Goal: Information Seeking & Learning: Learn about a topic

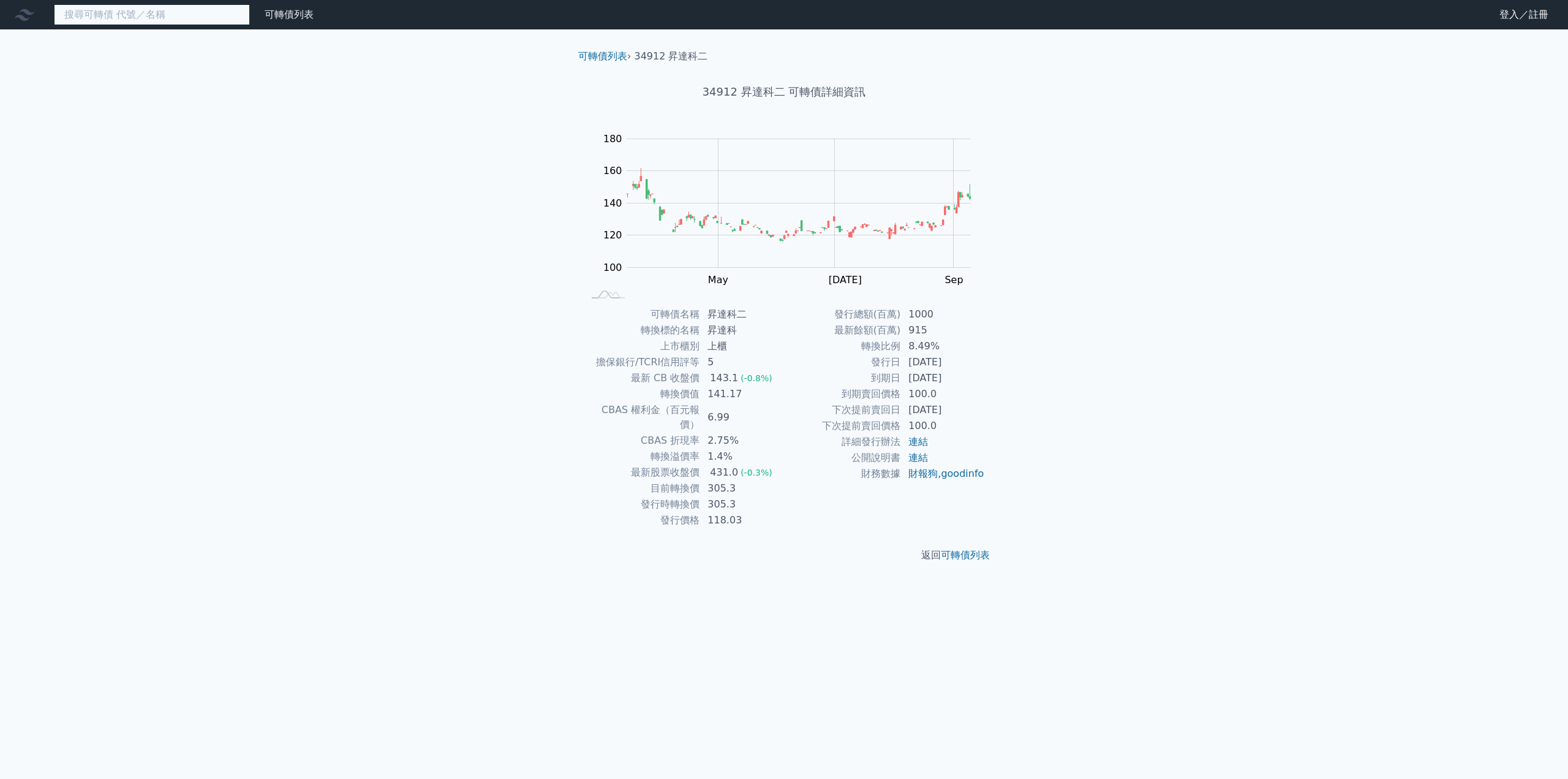
click at [151, 22] on input at bounding box center [152, 14] width 196 height 21
